Goal: Task Accomplishment & Management: Manage account settings

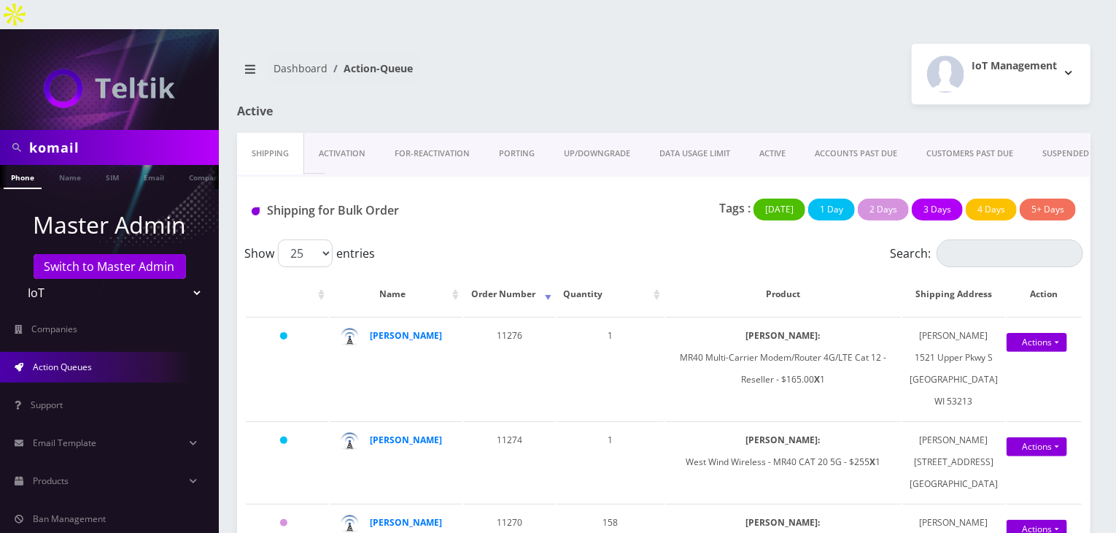
scroll to position [0, 7]
drag, startPoint x: 131, startPoint y: 113, endPoint x: 0, endPoint y: 115, distance: 131.4
click at [0, 130] on div "komail" at bounding box center [109, 147] width 219 height 35
type input "atrigos"
click at [188, 165] on link "Company" at bounding box center [198, 177] width 49 height 24
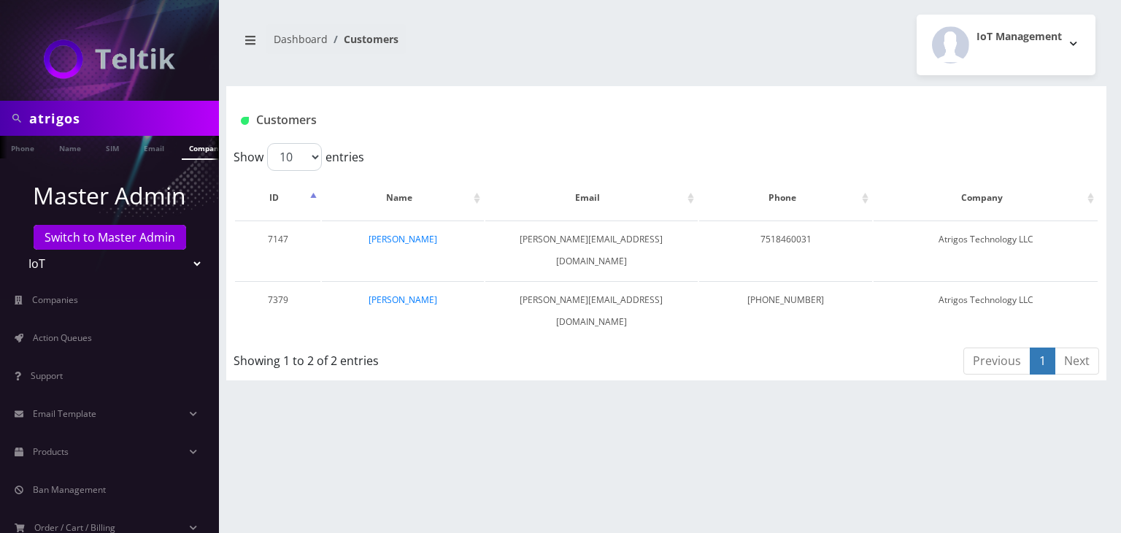
click at [411, 240] on link "[PERSON_NAME]" at bounding box center [402, 239] width 69 height 12
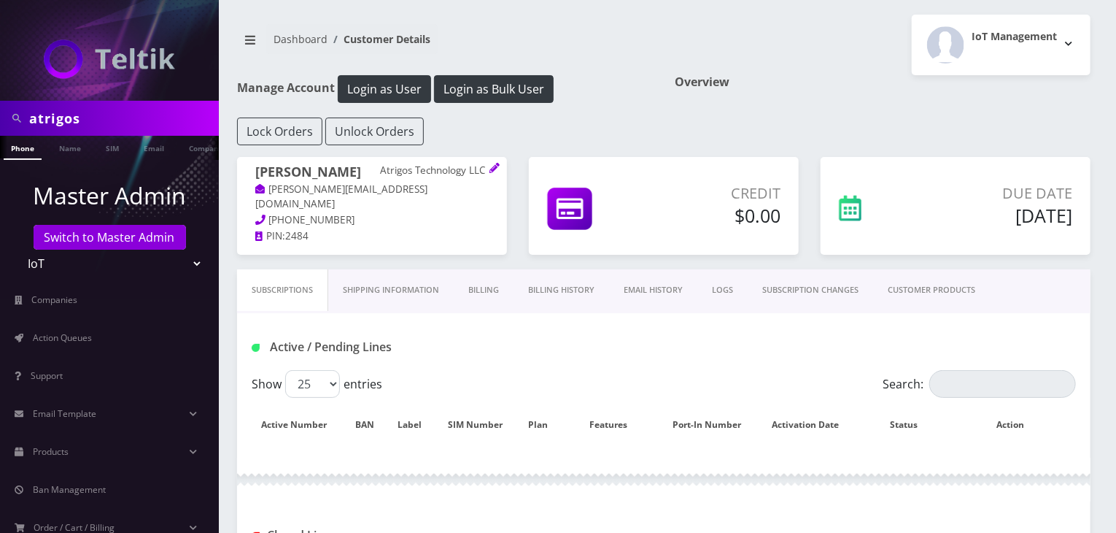
click at [538, 288] on link "Billing History" at bounding box center [562, 290] width 96 height 42
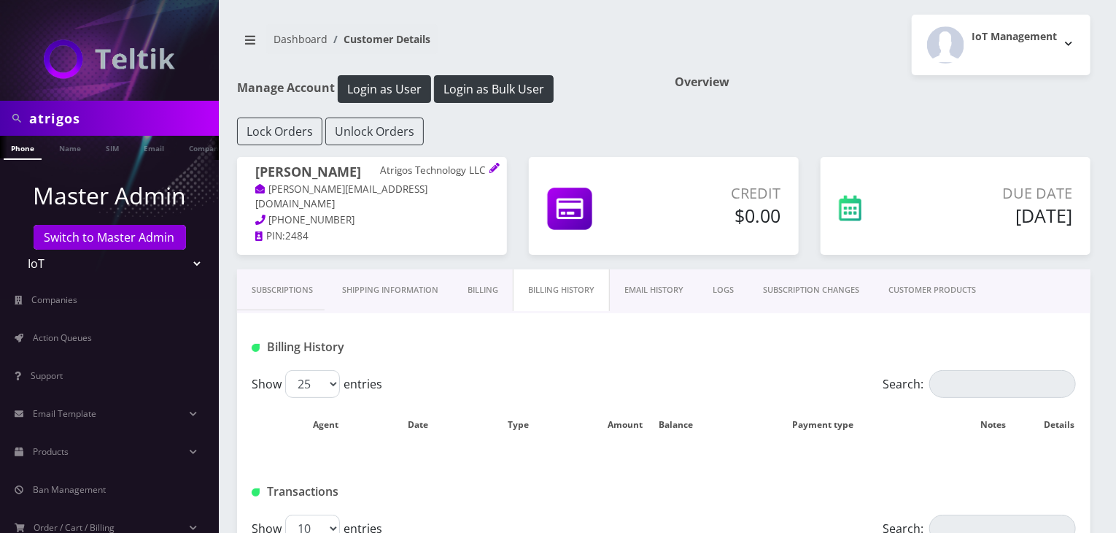
scroll to position [219, 0]
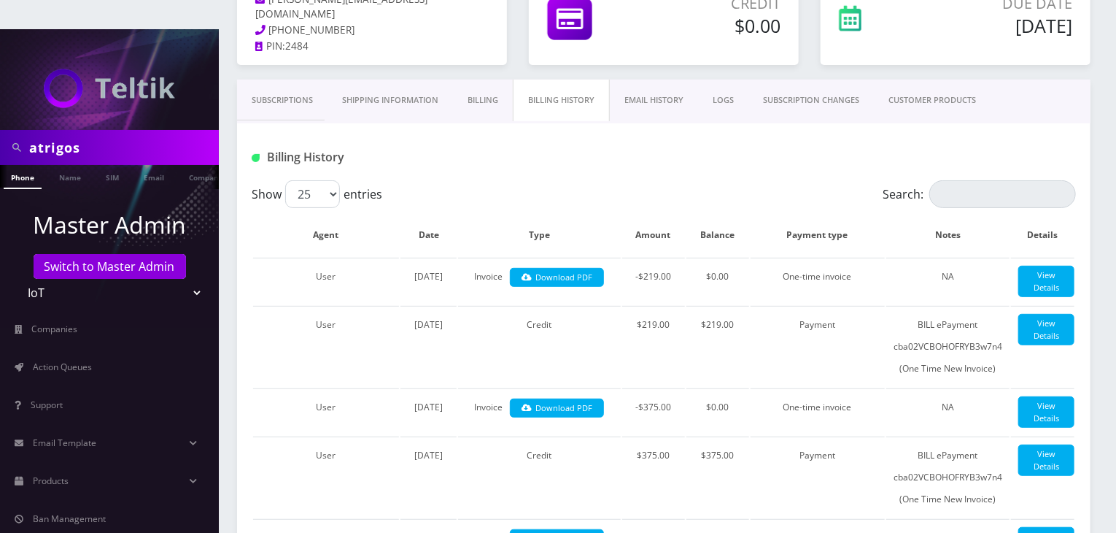
click at [484, 80] on link "Billing" at bounding box center [483, 101] width 60 height 42
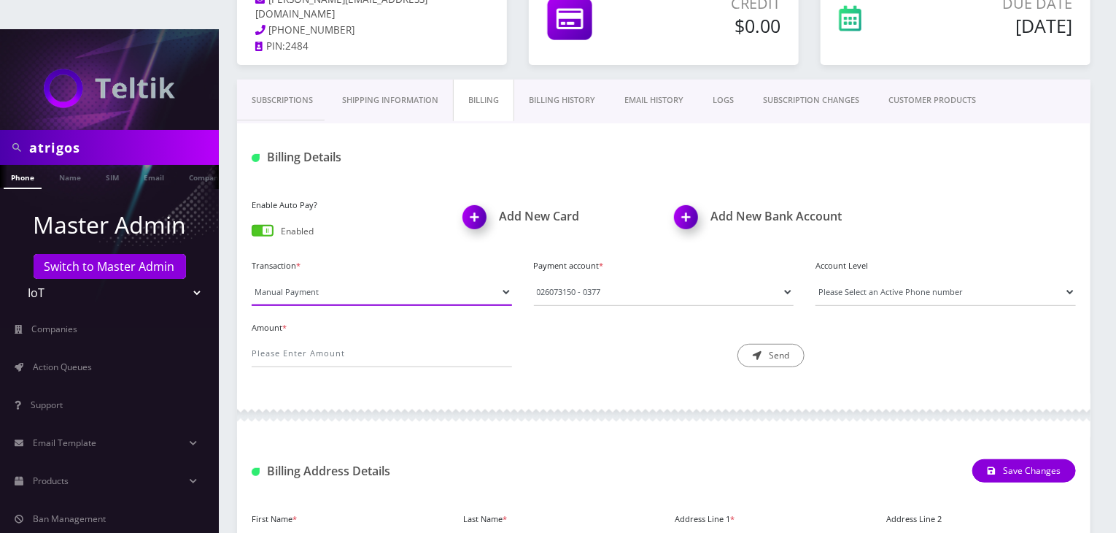
click at [349, 278] on select "Manual Payment Custom Charge Manual Credit Custom Invoice" at bounding box center [382, 292] width 260 height 28
select select "Manual Credit"
click at [252, 278] on select "Manual Payment Custom Charge Manual Credit Custom Invoice" at bounding box center [382, 292] width 260 height 28
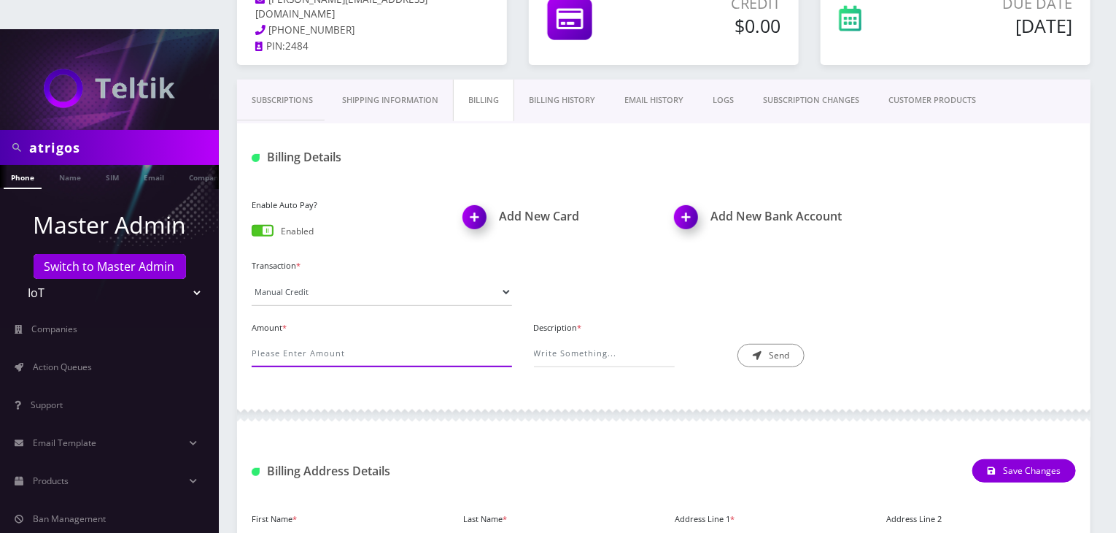
click at [339, 339] on input "Amount *" at bounding box center [382, 353] width 260 height 28
type input "3840"
click at [546, 339] on input "Description *" at bounding box center [604, 353] width 141 height 28
type input "Credit for 1536 [PERSON_NAME] never used."
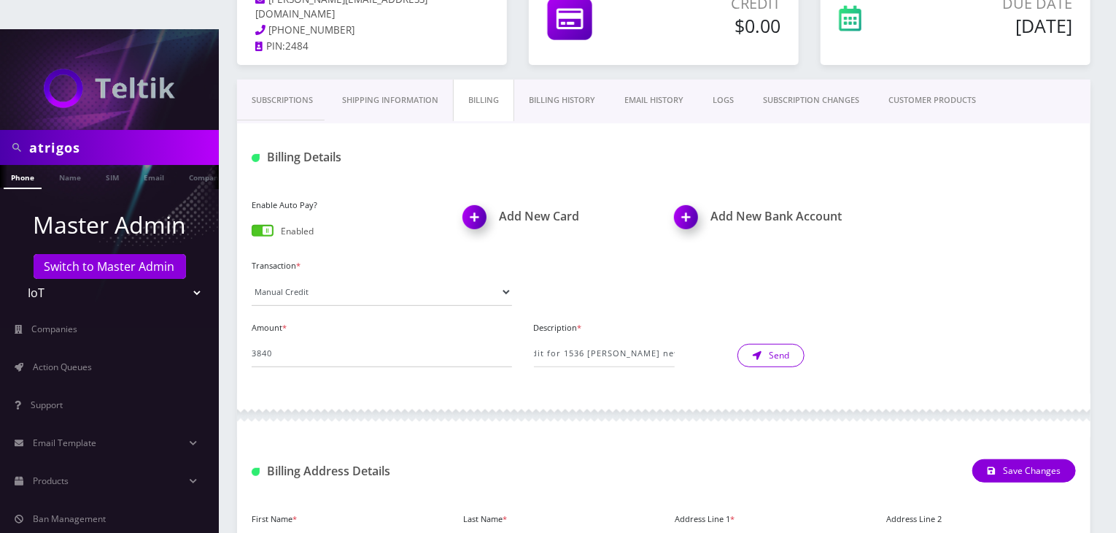
scroll to position [0, 0]
click at [779, 344] on button "Send" at bounding box center [771, 355] width 67 height 23
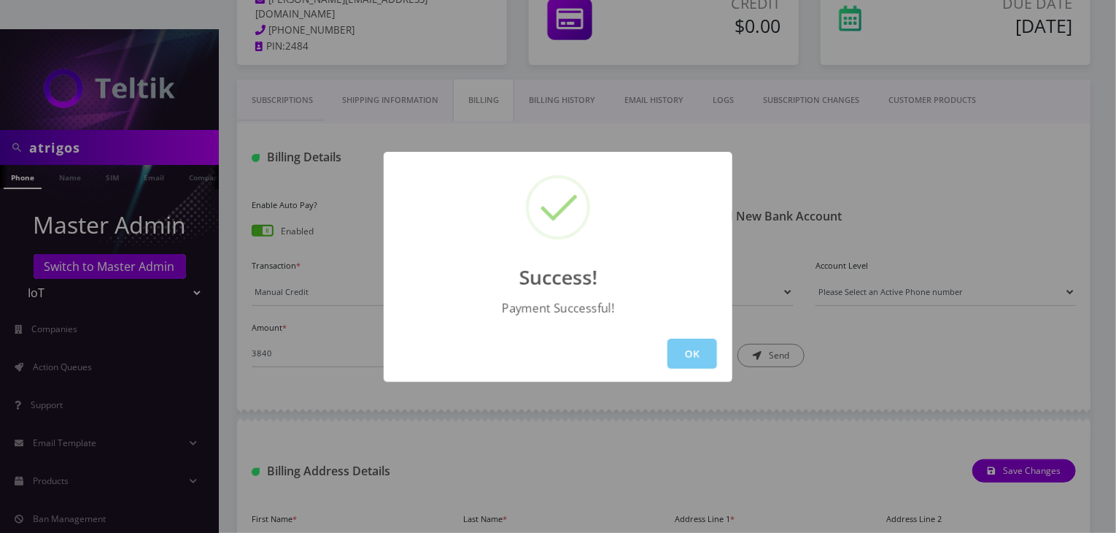
click at [701, 357] on button "OK" at bounding box center [693, 354] width 50 height 30
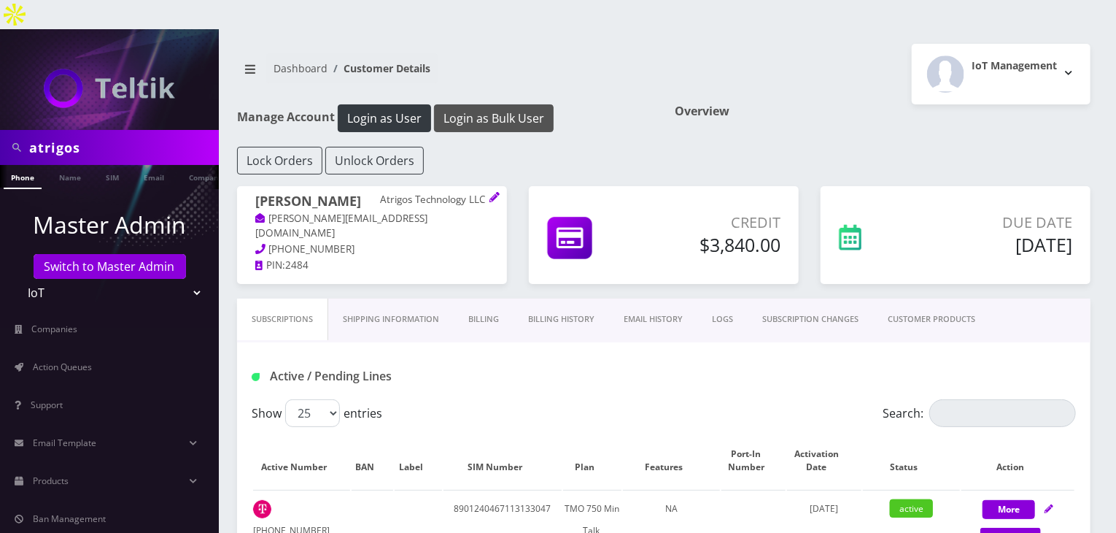
click at [479, 104] on button "Login as Bulk User" at bounding box center [494, 118] width 120 height 28
click at [468, 72] on div "Dashboard Customer Details IoT Management Logout" at bounding box center [664, 74] width 876 height 61
click at [475, 104] on button "Login as Bulk User" at bounding box center [494, 118] width 120 height 28
click at [627, 54] on nav "Dashboard Customer Details" at bounding box center [445, 74] width 416 height 42
